Goal: Task Accomplishment & Management: Complete application form

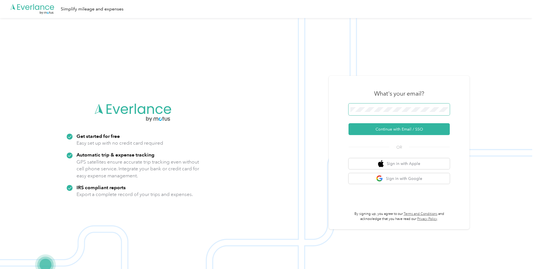
click at [349, 123] on button "Continue with Email / SSO" at bounding box center [399, 129] width 101 height 12
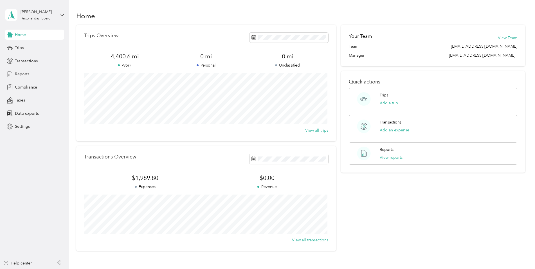
click at [24, 74] on span "Reports" at bounding box center [22, 74] width 14 height 6
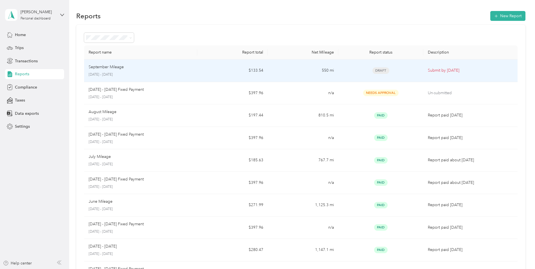
click at [115, 66] on p "September Mileage" at bounding box center [106, 67] width 35 height 6
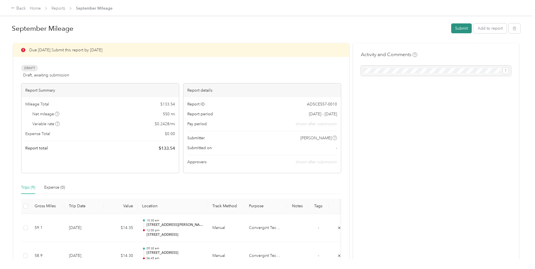
click at [458, 31] on button "Submit" at bounding box center [461, 28] width 21 height 10
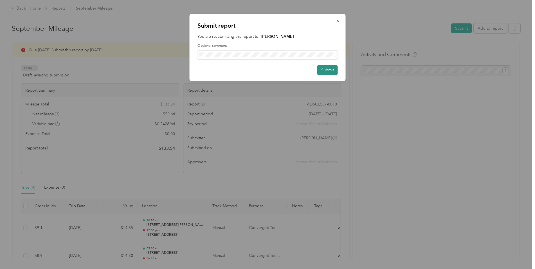
click at [322, 68] on button "Submit" at bounding box center [327, 70] width 21 height 10
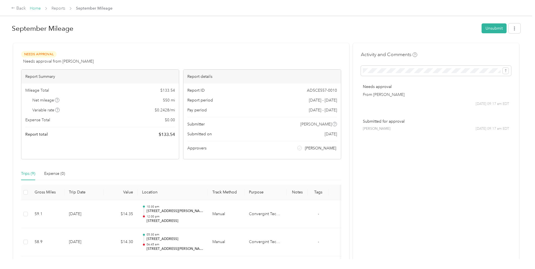
click at [31, 9] on link "Home" at bounding box center [35, 8] width 11 height 5
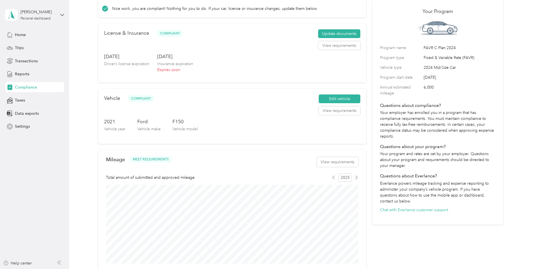
scroll to position [28, 0]
click at [338, 35] on button "Update documents" at bounding box center [339, 34] width 42 height 9
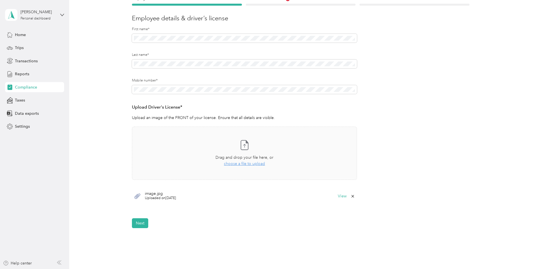
scroll to position [84, 0]
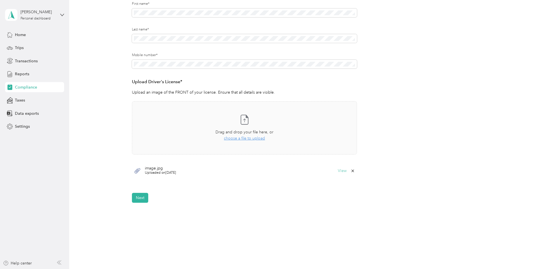
click at [341, 169] on button "View" at bounding box center [342, 171] width 9 height 4
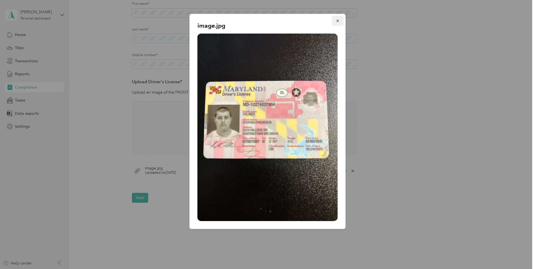
click at [336, 21] on icon "button" at bounding box center [338, 21] width 4 height 4
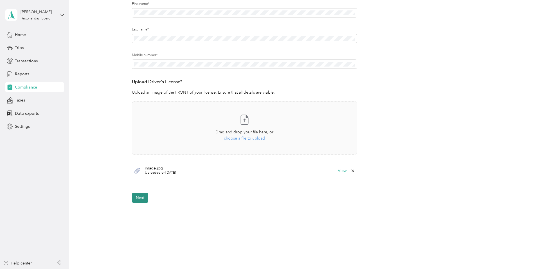
click at [141, 197] on button "Next" at bounding box center [140, 198] width 16 height 10
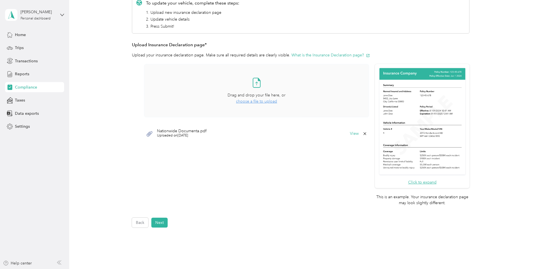
scroll to position [48, 0]
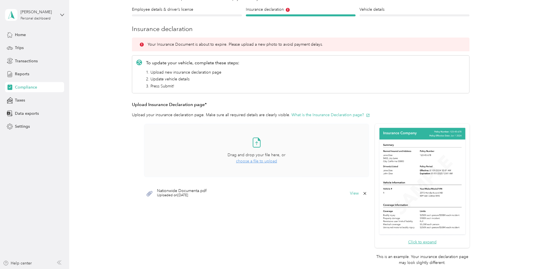
click at [259, 160] on span "choose a file to upload" at bounding box center [256, 160] width 41 height 5
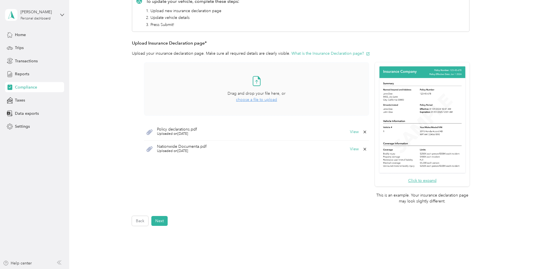
scroll to position [149, 0]
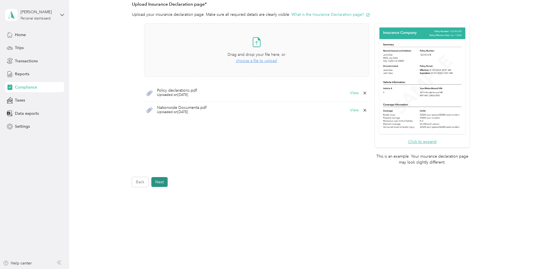
click at [159, 184] on button "Next" at bounding box center [159, 182] width 16 height 10
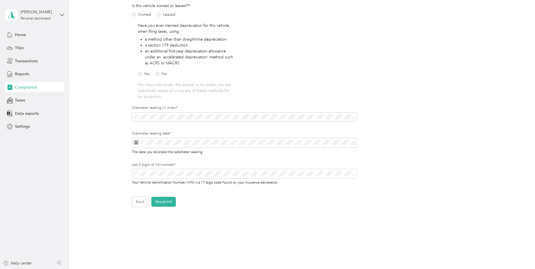
scroll to position [91, 0]
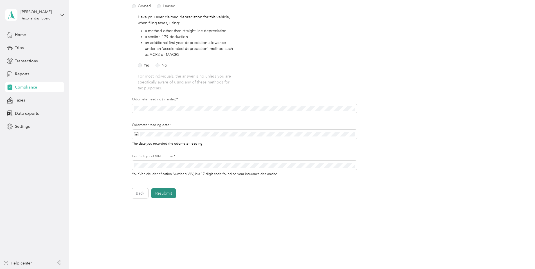
click at [170, 194] on button "Resubmit" at bounding box center [163, 193] width 24 height 10
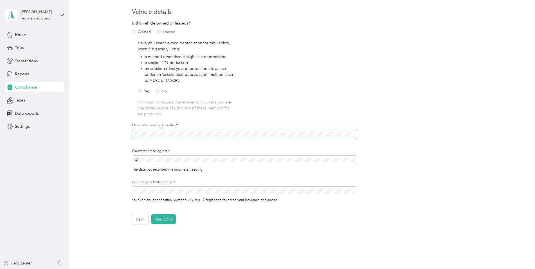
scroll to position [7, 0]
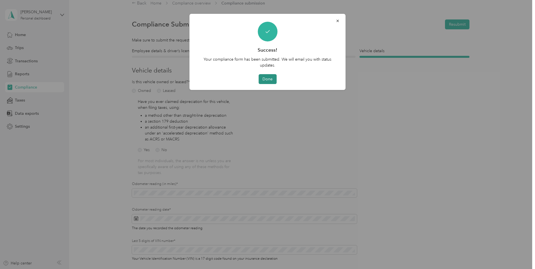
click at [270, 80] on button "Done" at bounding box center [268, 79] width 18 height 10
